Goal: Information Seeking & Learning: Learn about a topic

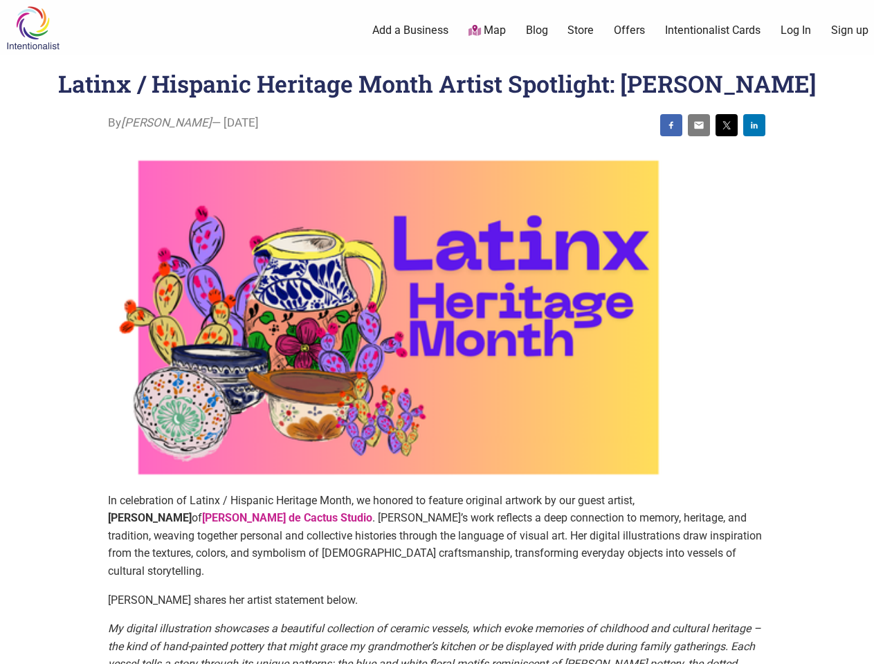
click at [436, 332] on img at bounding box center [398, 317] width 581 height 349
click at [671, 125] on img at bounding box center [670, 125] width 11 height 11
click at [699, 125] on img at bounding box center [698, 125] width 11 height 11
click at [726, 125] on img at bounding box center [726, 125] width 11 height 11
click at [754, 125] on img at bounding box center [753, 125] width 11 height 11
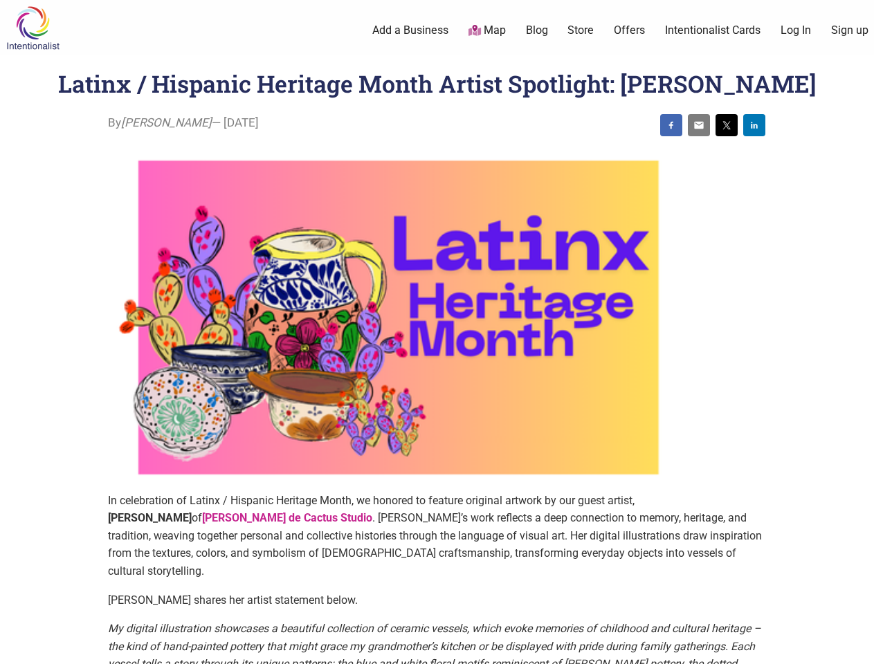
click at [858, 648] on icon at bounding box center [858, 646] width 15 height 17
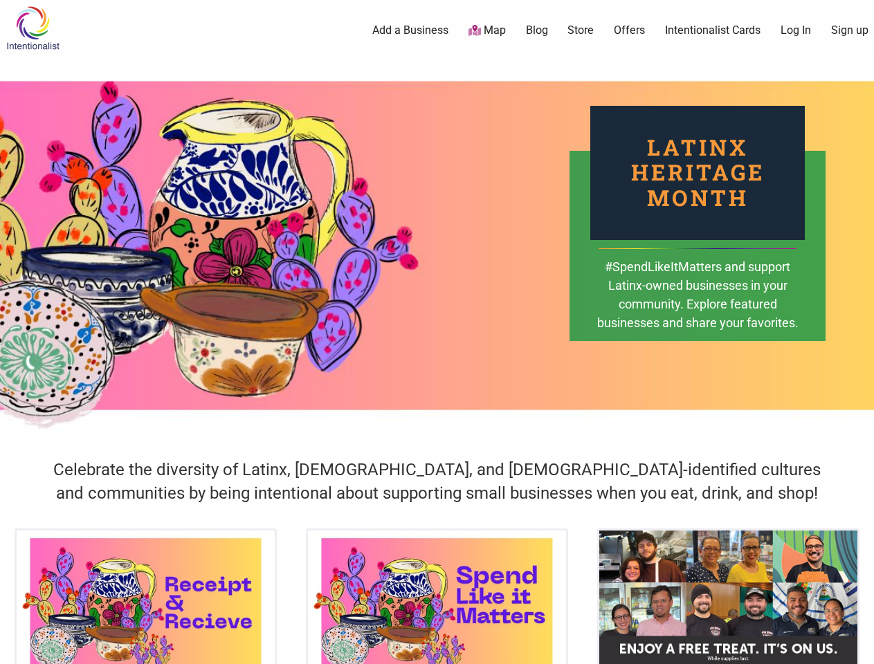
click at [436, 332] on div "Latinx Heritage Month #SpendLikeItMatters and support Latinx-owned businesses i…" at bounding box center [437, 245] width 874 height 380
click at [858, 648] on icon at bounding box center [858, 646] width 15 height 17
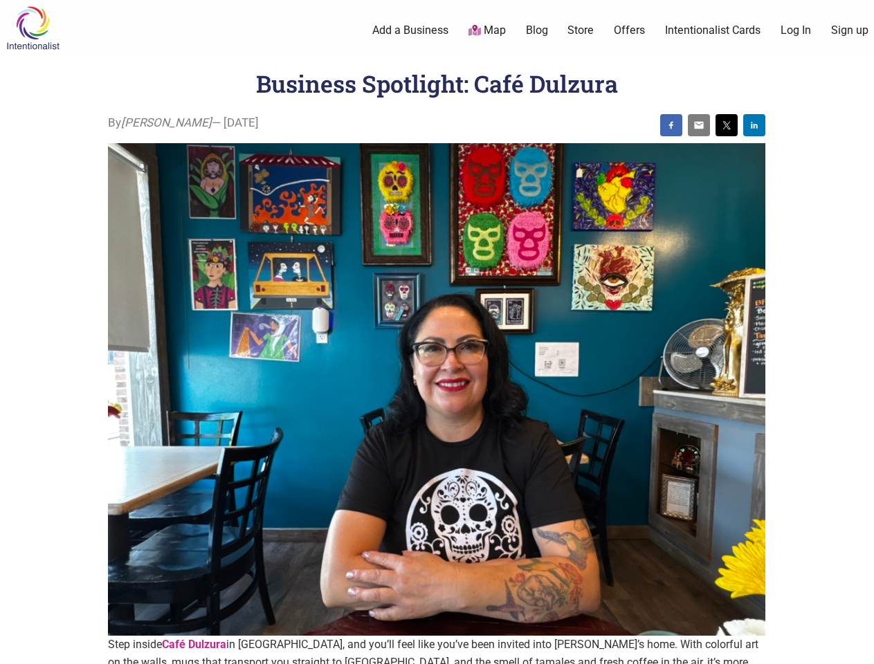
click at [436, 332] on img at bounding box center [436, 389] width 657 height 493
click at [671, 125] on img at bounding box center [670, 125] width 11 height 11
click at [699, 125] on img at bounding box center [698, 125] width 11 height 11
click at [726, 125] on img at bounding box center [726, 125] width 11 height 11
click at [754, 125] on img at bounding box center [753, 125] width 11 height 11
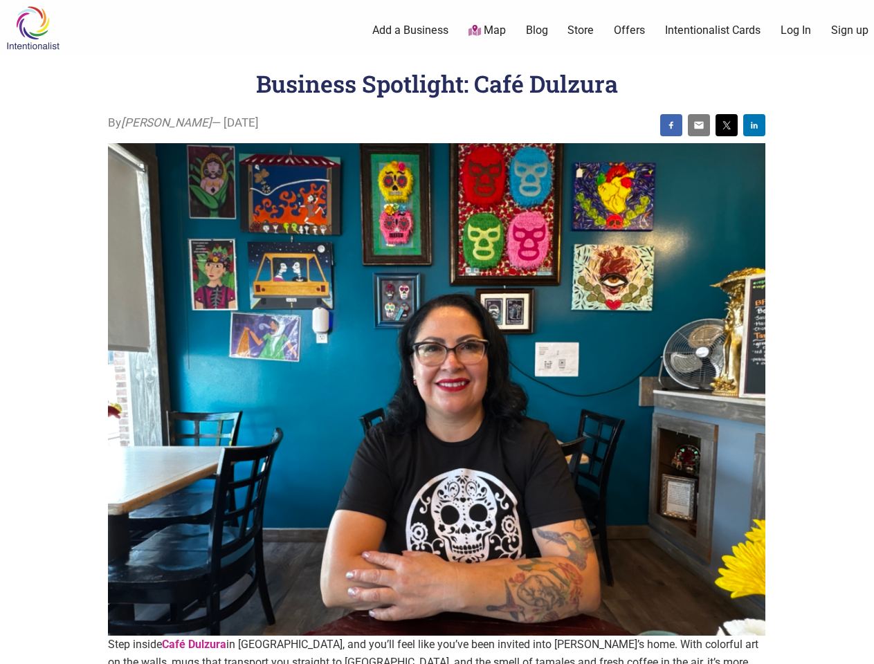
click at [858, 648] on icon at bounding box center [858, 646] width 15 height 17
